Goal: Answer question/provide support: Share knowledge or assist other users

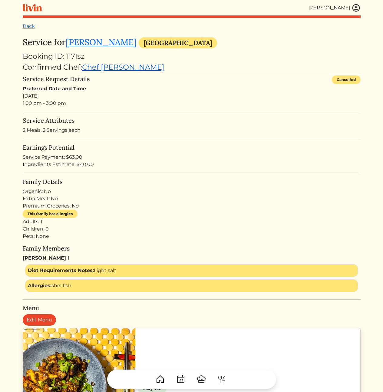
click at [109, 65] on link "Chef [PERSON_NAME]" at bounding box center [123, 67] width 82 height 9
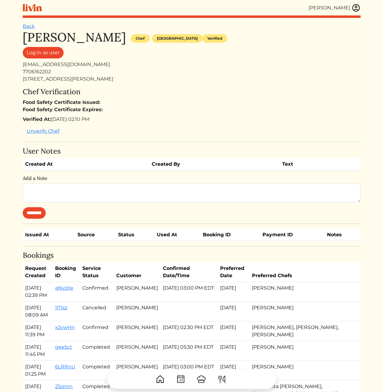
drag, startPoint x: 187, startPoint y: 99, endPoint x: 170, endPoint y: 100, distance: 16.7
click at [186, 98] on div "Chef Verification Food Safety Certificate Issued: Food Safety Certificate Expir…" at bounding box center [192, 112] width 338 height 49
drag, startPoint x: 124, startPoint y: 117, endPoint x: 109, endPoint y: 78, distance: 41.6
click at [110, 82] on div "Cody Campbell Chef Atlanta Verified Log in as user campbell92912@yahoo.com 7706…" at bounding box center [192, 378] width 338 height 697
drag, startPoint x: 109, startPoint y: 78, endPoint x: 93, endPoint y: 63, distance: 22.1
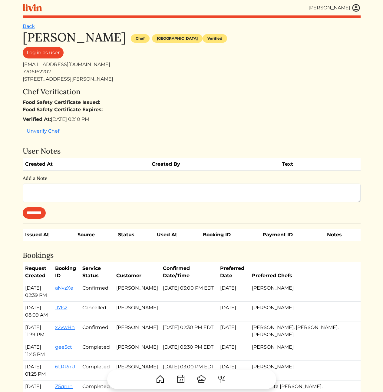
click at [109, 77] on div "1493 Mcadoo Drive SW Marietta, Ga 30064" at bounding box center [192, 78] width 338 height 7
drag, startPoint x: 93, startPoint y: 63, endPoint x: 119, endPoint y: 120, distance: 62.4
click at [119, 120] on div "Cody Campbell Chef Atlanta Verified Log in as user campbell92912@yahoo.com 7706…" at bounding box center [192, 378] width 338 height 697
click at [121, 122] on div "Verified At: Mar 05, 2025, 02:10 PM" at bounding box center [192, 119] width 338 height 7
drag, startPoint x: 121, startPoint y: 121, endPoint x: 99, endPoint y: 66, distance: 58.7
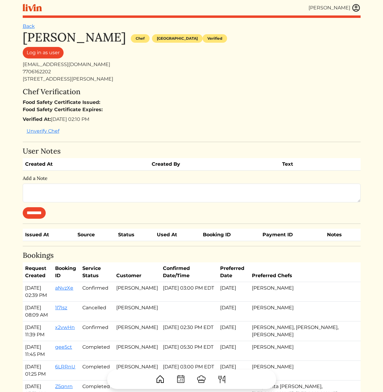
click at [101, 70] on div "Cody Campbell Chef Atlanta Verified Log in as user campbell92912@yahoo.com 7706…" at bounding box center [192, 378] width 338 height 697
click at [99, 66] on div "campbell92912@yahoo.com" at bounding box center [192, 64] width 338 height 7
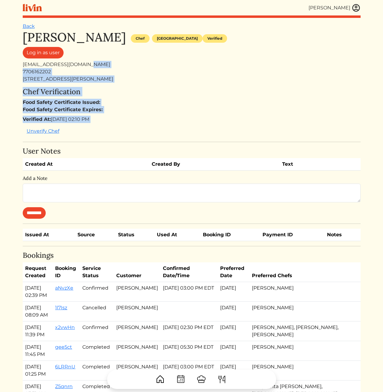
drag, startPoint x: 99, startPoint y: 66, endPoint x: 114, endPoint y: 126, distance: 61.2
click at [114, 126] on div "Cody Campbell Chef Atlanta Verified Log in as user campbell92912@yahoo.com 7706…" at bounding box center [192, 378] width 338 height 697
click at [119, 116] on div "Verified At: Mar 05, 2025, 02:10 PM" at bounding box center [192, 119] width 338 height 7
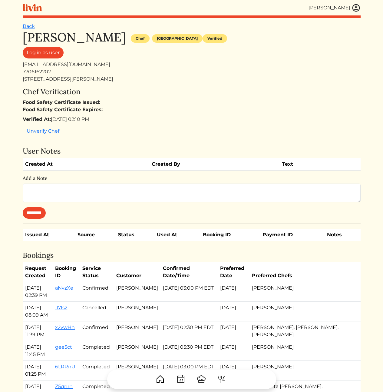
drag, startPoint x: 116, startPoint y: 115, endPoint x: 103, endPoint y: 80, distance: 37.4
click at [103, 81] on div "Cody Campbell Chef Atlanta Verified Log in as user campbell92912@yahoo.com 7706…" at bounding box center [192, 378] width 338 height 697
click at [103, 80] on div "1493 Mcadoo Drive SW Marietta, Ga 30064" at bounding box center [192, 78] width 338 height 7
drag, startPoint x: 142, startPoint y: 103, endPoint x: 139, endPoint y: 103, distance: 3.0
click at [140, 103] on div "Food Safety Certificate Issued: Food Safety Certificate Expires:" at bounding box center [192, 106] width 338 height 15
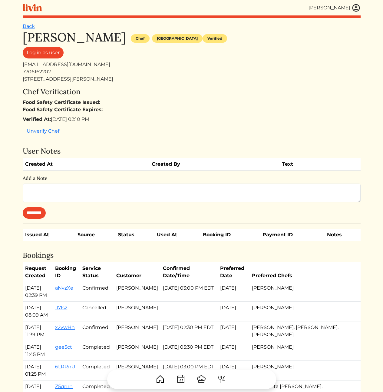
click at [67, 67] on div "campbell92912@yahoo.com" at bounding box center [192, 64] width 338 height 7
copy div "campbell92912@yahoo.com"
click at [170, 76] on div "1493 Mcadoo Drive SW Marietta, Ga 30064" at bounding box center [192, 78] width 338 height 7
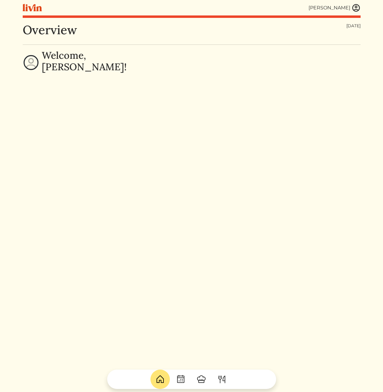
click at [356, 8] on img at bounding box center [356, 7] width 9 height 9
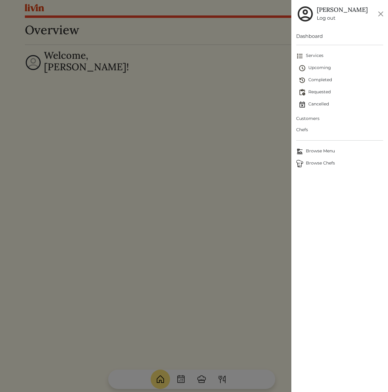
click at [312, 117] on span "Customers" at bounding box center [339, 118] width 87 height 6
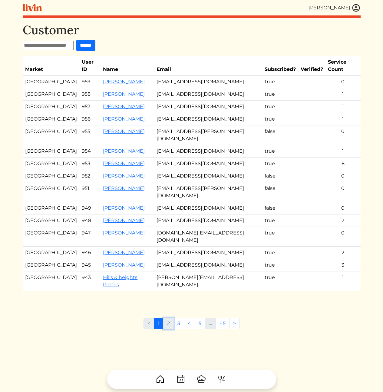
click at [169, 318] on link "2" at bounding box center [168, 324] width 11 height 12
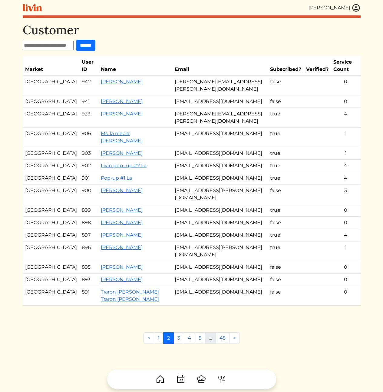
click at [201, 147] on td "rosabellehill@gmail.com" at bounding box center [220, 153] width 96 height 12
click at [101, 207] on link "Cody Peterson" at bounding box center [122, 210] width 42 height 6
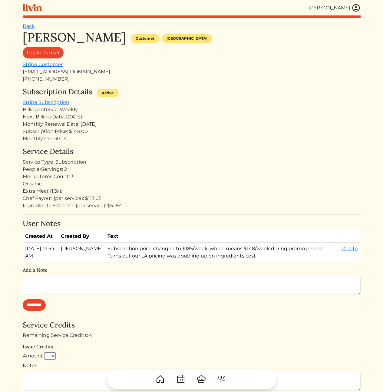
drag, startPoint x: 223, startPoint y: 170, endPoint x: 220, endPoint y: 171, distance: 3.3
click at [222, 170] on div "People/Servings: 2" at bounding box center [192, 169] width 338 height 7
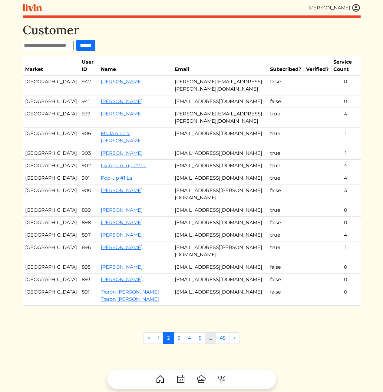
click at [228, 217] on td "juliachandayo@gmail.com" at bounding box center [220, 223] width 96 height 12
click at [210, 204] on td "codyrpeterson@gmail.com" at bounding box center [220, 210] width 96 height 12
click at [211, 204] on td "codyrpeterson@gmail.com" at bounding box center [220, 210] width 96 height 12
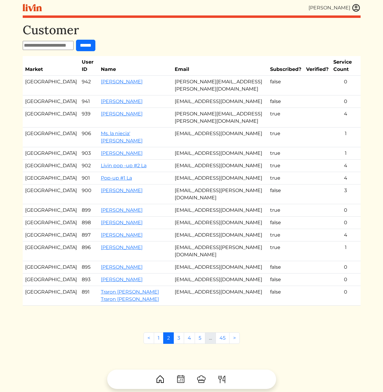
click at [216, 242] on td "ajay.relan@gmail.com" at bounding box center [220, 252] width 96 height 20
click at [101, 131] on link "Ms. la niecia' Vicknair" at bounding box center [122, 137] width 42 height 13
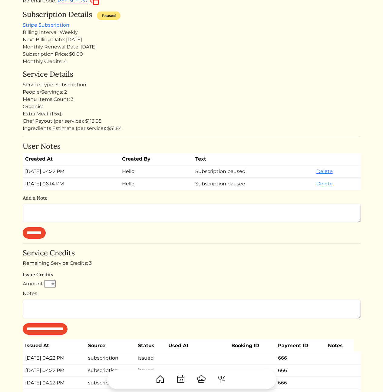
scroll to position [247, 0]
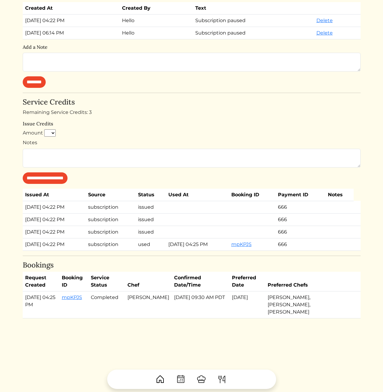
click at [209, 276] on th "Confirmed Date/Time" at bounding box center [201, 282] width 58 height 20
click at [163, 262] on h4 "Bookings" at bounding box center [192, 265] width 338 height 9
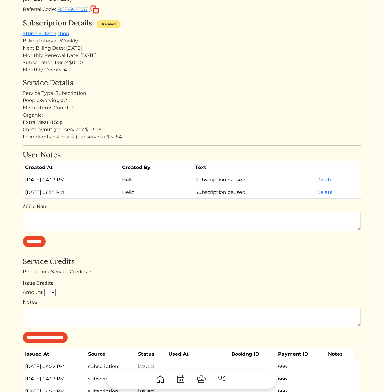
click at [216, 135] on div "Ingredients Estimate (per service): $51.84" at bounding box center [192, 136] width 338 height 7
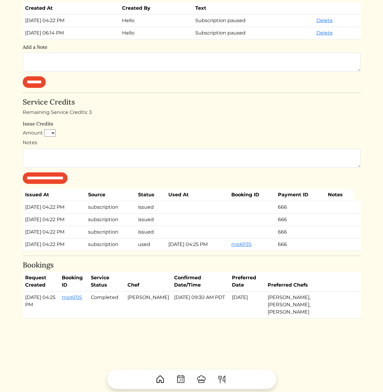
click at [152, 235] on td "issued" at bounding box center [151, 232] width 30 height 12
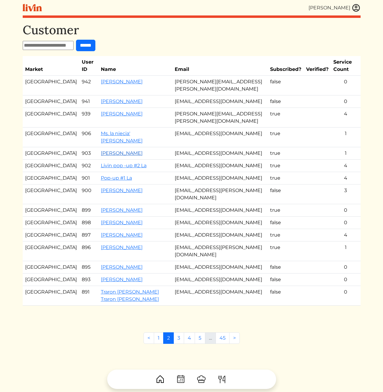
click at [101, 150] on link "Rosa Hill" at bounding box center [122, 153] width 42 height 6
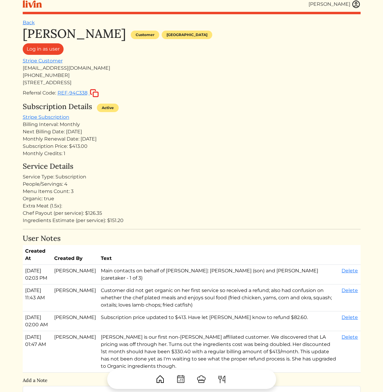
scroll to position [137, 0]
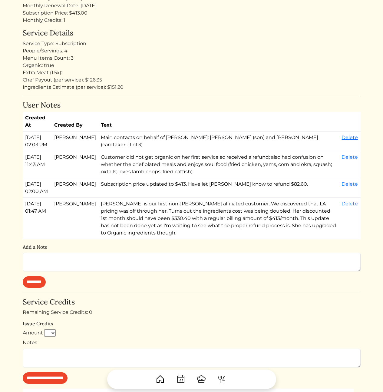
click at [144, 136] on td "Main contacts on behalf of Rosa: Charles Hill (son) and Angelina (caretaker - 1…" at bounding box center [219, 142] width 241 height 20
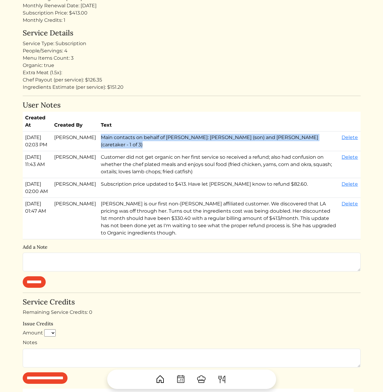
click at [144, 136] on td "Main contacts on behalf of Rosa: Charles Hill (son) and Angelina (caretaker - 1…" at bounding box center [219, 142] width 241 height 20
click at [165, 151] on td "Main contacts on behalf of Rosa: Charles Hill (son) and Angelina (caretaker - 1…" at bounding box center [219, 142] width 241 height 20
drag, startPoint x: 166, startPoint y: 154, endPoint x: 158, endPoint y: 115, distance: 39.9
click at [158, 115] on table "Created At Created By Text Aug 22, 2025, 02:03 PM Erica Tuggle Main contacts on…" at bounding box center [192, 176] width 338 height 128
click at [158, 114] on th "Text" at bounding box center [219, 122] width 241 height 20
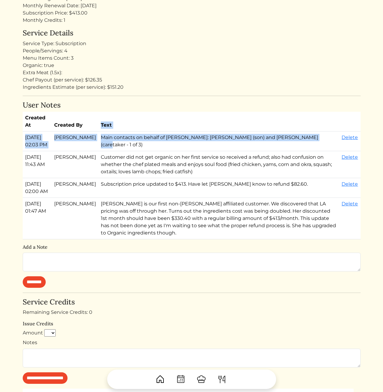
drag, startPoint x: 155, startPoint y: 115, endPoint x: 157, endPoint y: 154, distance: 38.9
click at [157, 154] on table "Created At Created By Text Aug 22, 2025, 02:03 PM Erica Tuggle Main contacts on…" at bounding box center [192, 176] width 338 height 128
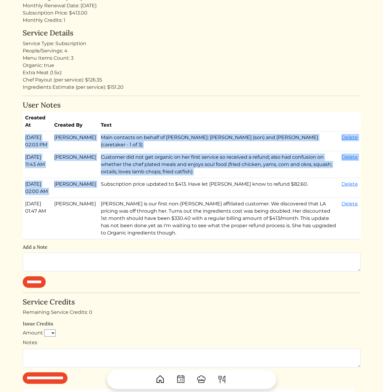
drag, startPoint x: 178, startPoint y: 159, endPoint x: 155, endPoint y: 128, distance: 38.6
click at [156, 128] on table "Created At Created By Text Aug 22, 2025, 02:03 PM Erica Tuggle Main contacts on…" at bounding box center [192, 176] width 338 height 128
click at [155, 128] on th "Text" at bounding box center [219, 122] width 241 height 20
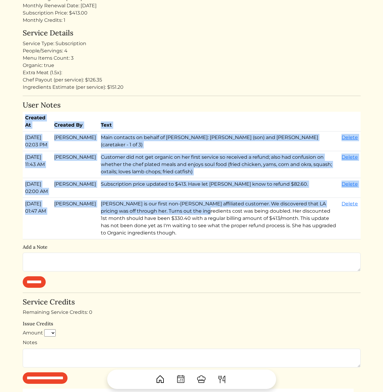
drag, startPoint x: 121, startPoint y: 103, endPoint x: 189, endPoint y: 239, distance: 152.1
click at [165, 225] on div "User Notes Created At Created By Text Aug 22, 2025, 02:03 PM Erica Tuggle Main …" at bounding box center [192, 194] width 338 height 187
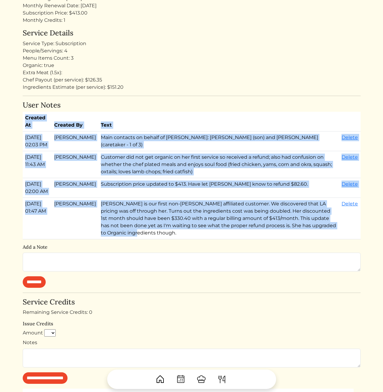
drag, startPoint x: 159, startPoint y: 155, endPoint x: 125, endPoint y: 101, distance: 63.8
click at [125, 101] on div "User Notes Created At Created By Text Aug 22, 2025, 02:03 PM Erica Tuggle Main …" at bounding box center [192, 194] width 338 height 187
click at [125, 101] on h4 "User Notes" at bounding box center [192, 105] width 338 height 9
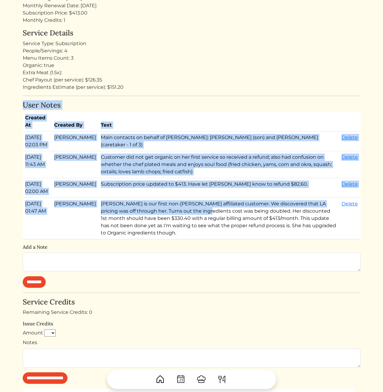
drag, startPoint x: 122, startPoint y: 119, endPoint x: 171, endPoint y: 226, distance: 117.6
click at [166, 224] on div "Rosa Hill Customer Los angeles Log in as user Stripe Customer rosabellehill@gma…" at bounding box center [192, 187] width 338 height 588
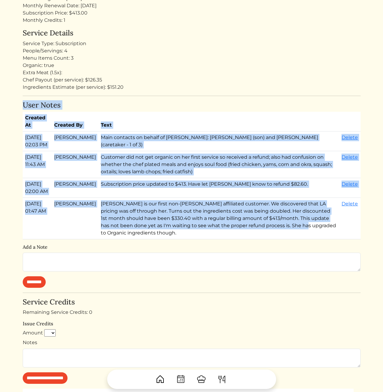
drag, startPoint x: 226, startPoint y: 239, endPoint x: 73, endPoint y: 97, distance: 208.7
click at [73, 97] on div "Rosa Hill Customer Los angeles Log in as user Stripe Customer rosabellehill@gma…" at bounding box center [192, 187] width 338 height 588
click at [132, 147] on td "Main contacts on behalf of Rosa: Charles Hill (son) and Angelina (caretaker - 1…" at bounding box center [219, 142] width 241 height 20
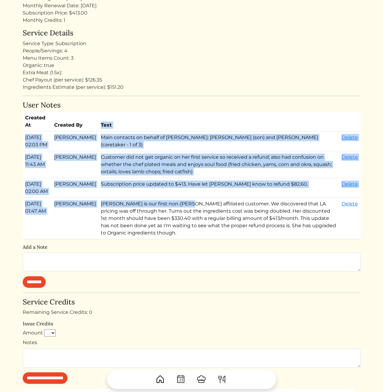
drag, startPoint x: 117, startPoint y: 115, endPoint x: 175, endPoint y: 245, distance: 142.6
click at [171, 234] on table "Created At Created By Text Aug 22, 2025, 02:03 PM Erica Tuggle Main contacts on…" at bounding box center [192, 176] width 338 height 128
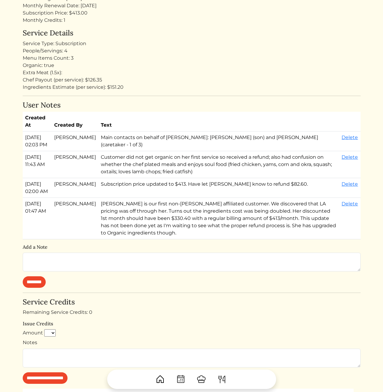
click at [175, 239] on td "Rosa is our first non-Slauson affiliated customer. We discovered that LA pricin…" at bounding box center [219, 219] width 241 height 42
drag, startPoint x: 153, startPoint y: 124, endPoint x: 135, endPoint y: 102, distance: 28.5
click at [135, 102] on div "User Notes Created At Created By Text Aug 22, 2025, 02:03 PM Erica Tuggle Main …" at bounding box center [192, 194] width 338 height 187
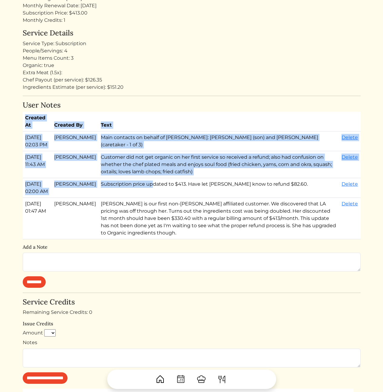
drag, startPoint x: 135, startPoint y: 102, endPoint x: 146, endPoint y: 236, distance: 135.0
click at [144, 230] on div "User Notes Created At Created By Text Aug 22, 2025, 02:03 PM Erica Tuggle Main …" at bounding box center [192, 194] width 338 height 187
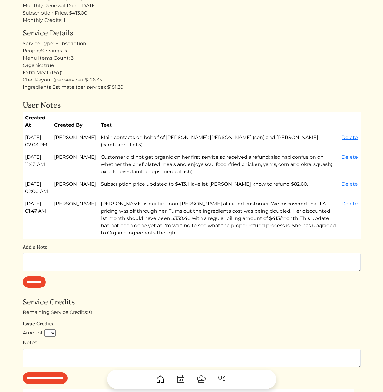
click at [148, 239] on td "Rosa is our first non-Slauson affiliated customer. We discovered that LA pricin…" at bounding box center [219, 219] width 241 height 42
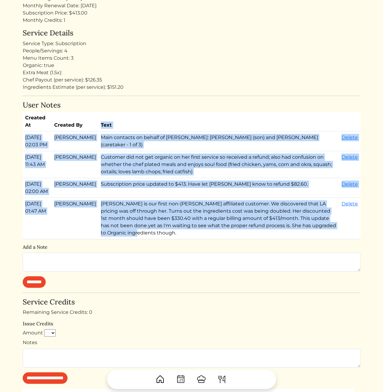
drag, startPoint x: 145, startPoint y: 173, endPoint x: 128, endPoint y: 119, distance: 56.7
click at [127, 115] on table "Created At Created By Text Aug 22, 2025, 02:03 PM Erica Tuggle Main contacts on…" at bounding box center [192, 176] width 338 height 128
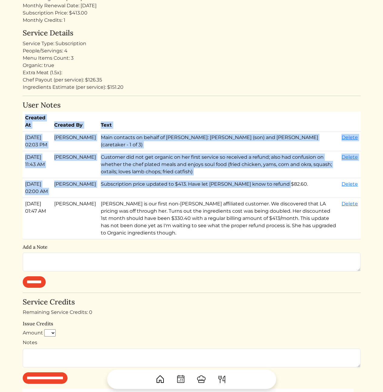
drag, startPoint x: 110, startPoint y: 112, endPoint x: 160, endPoint y: 231, distance: 129.0
click at [144, 223] on div "User Notes Created At Created By Text Aug 22, 2025, 02:03 PM Erica Tuggle Main …" at bounding box center [192, 194] width 338 height 187
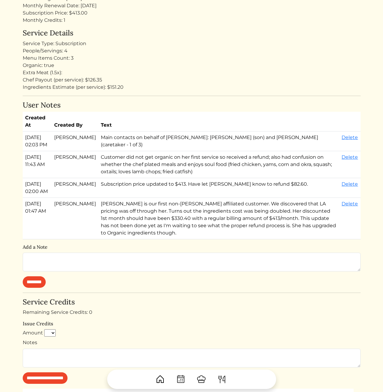
click at [160, 231] on td "Rosa is our first non-Slauson affiliated customer. We discovered that LA pricin…" at bounding box center [219, 219] width 241 height 42
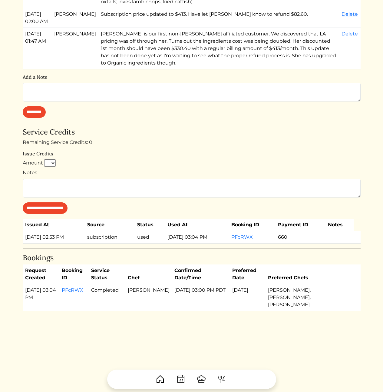
drag, startPoint x: 228, startPoint y: 309, endPoint x: 174, endPoint y: 219, distance: 104.4
click at [174, 219] on div "Rosa Hill Customer Los angeles Log in as user Stripe Customer rosabellehill@gma…" at bounding box center [192, 17] width 338 height 588
click at [173, 214] on form "**********" at bounding box center [192, 186] width 338 height 55
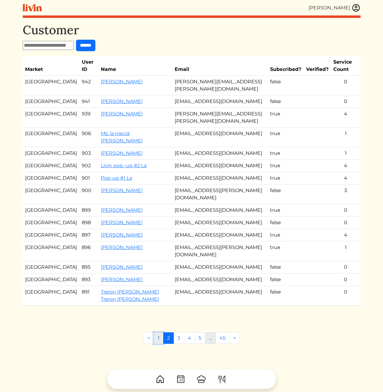
click at [158, 333] on link "1" at bounding box center [159, 339] width 10 height 12
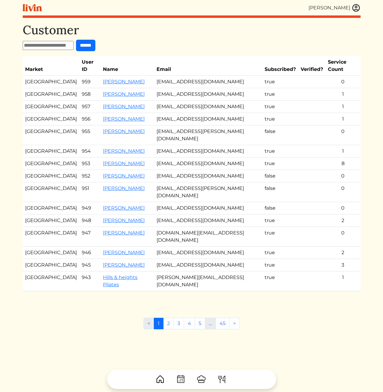
click at [192, 145] on td "britbenedetti@gmail.com" at bounding box center [208, 151] width 108 height 12
click at [105, 79] on link "Mary Norris" at bounding box center [124, 82] width 42 height 6
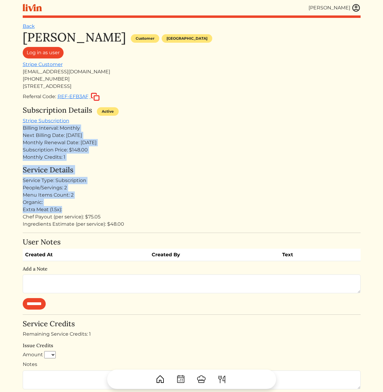
drag, startPoint x: 176, startPoint y: 122, endPoint x: 209, endPoint y: 227, distance: 110.5
click at [202, 214] on div "Mary Norris Customer Los angeles Log in as user Stripe Customer mdnorris41@gmai…" at bounding box center [192, 249] width 338 height 439
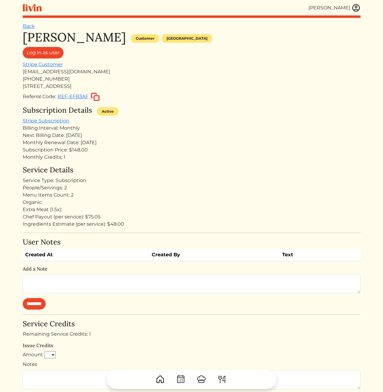
click at [209, 228] on div "Mary Norris Customer Los angeles Log in as user Stripe Customer mdnorris41@gmai…" at bounding box center [192, 249] width 338 height 439
drag, startPoint x: 209, startPoint y: 230, endPoint x: 201, endPoint y: 143, distance: 87.4
click at [201, 144] on div "Mary Norris Customer Los angeles Log in as user Stripe Customer mdnorris41@gmai…" at bounding box center [192, 249] width 338 height 439
click at [201, 143] on div "Monthly Renewal Date: Sep 28, 2025" at bounding box center [192, 142] width 338 height 7
click at [209, 145] on div "Monthly Renewal Date: Sep 28, 2025" at bounding box center [192, 142] width 338 height 7
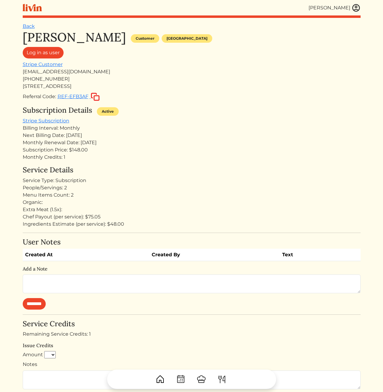
click at [234, 139] on div "Monthly Renewal Date: Sep 28, 2025" at bounding box center [192, 142] width 338 height 7
